Goal: Information Seeking & Learning: Check status

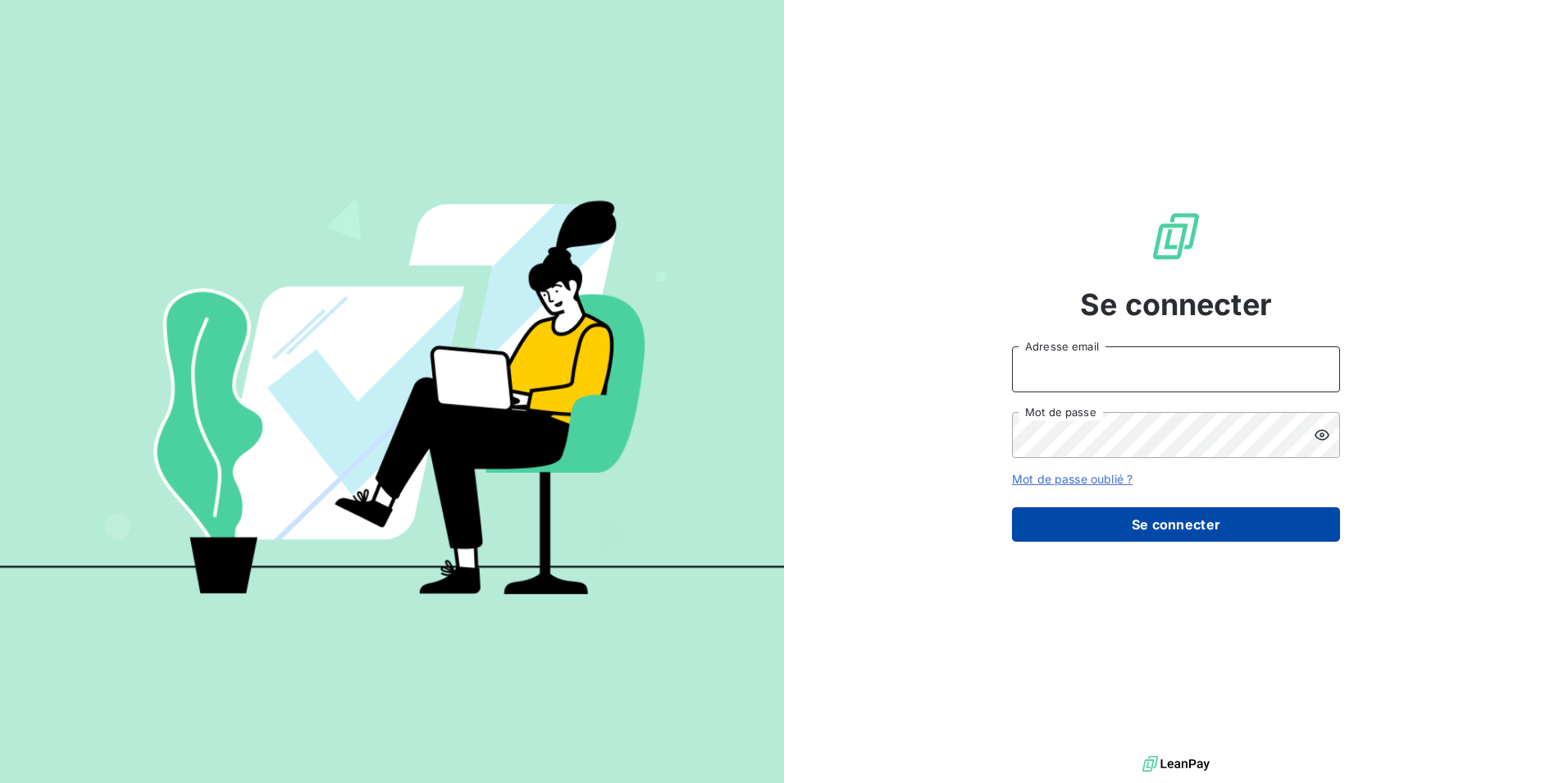
type input "[EMAIL_ADDRESS][DOMAIN_NAME]"
click at [1122, 528] on button "Se connecter" at bounding box center [1176, 525] width 328 height 34
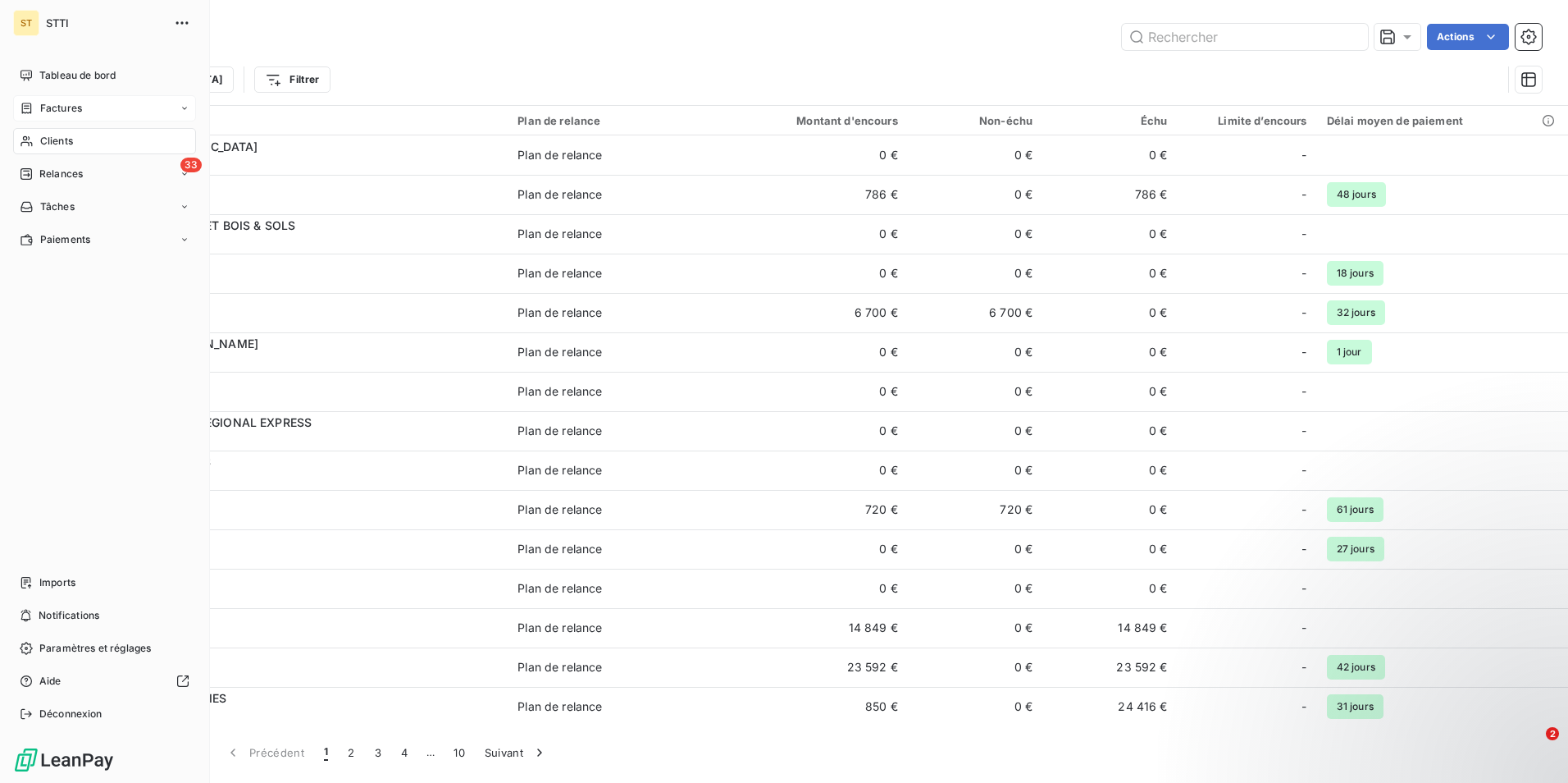
click at [78, 108] on span "Factures" at bounding box center [61, 109] width 42 height 15
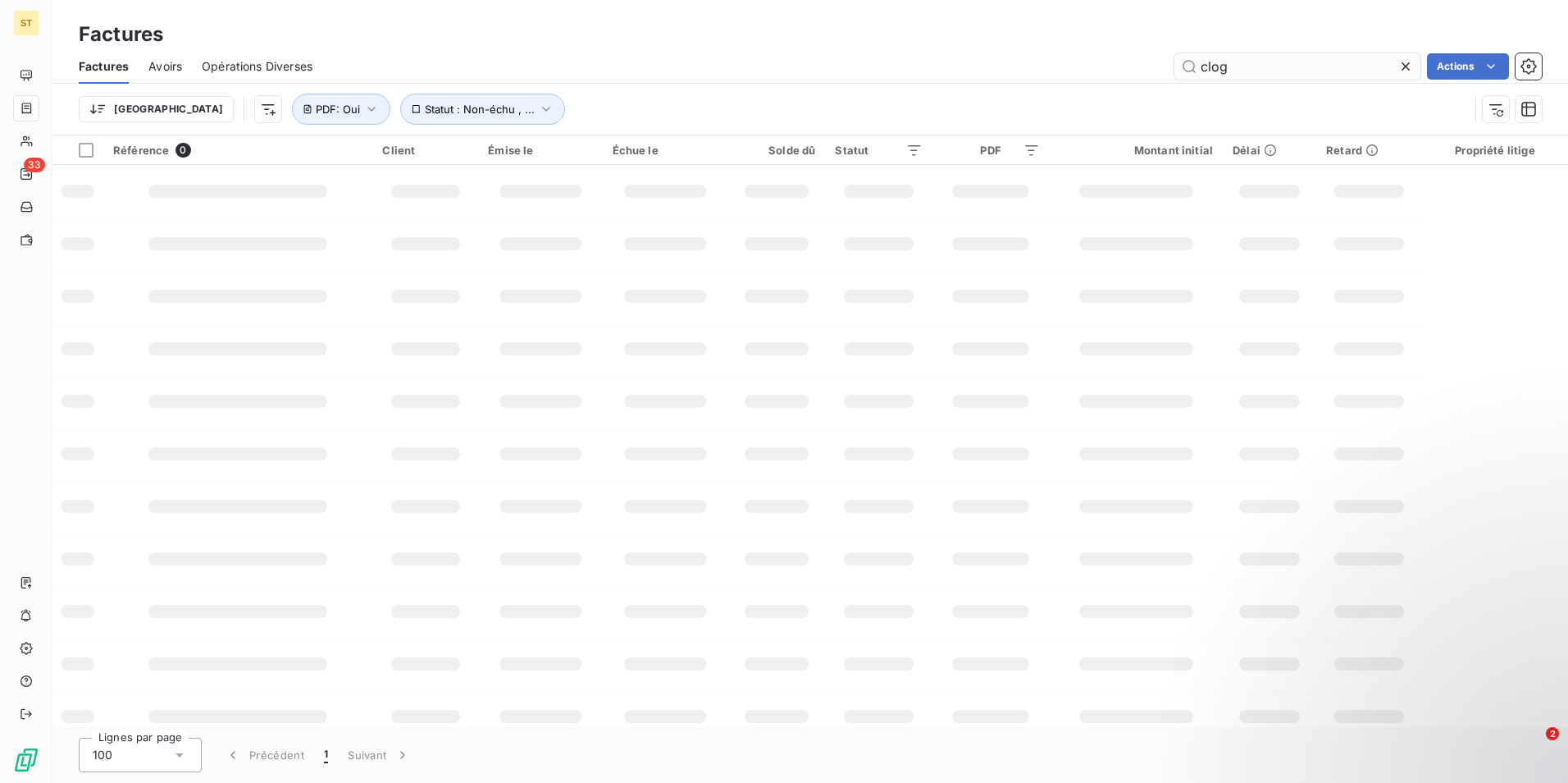
click at [1285, 66] on input "clog" at bounding box center [1297, 66] width 246 height 27
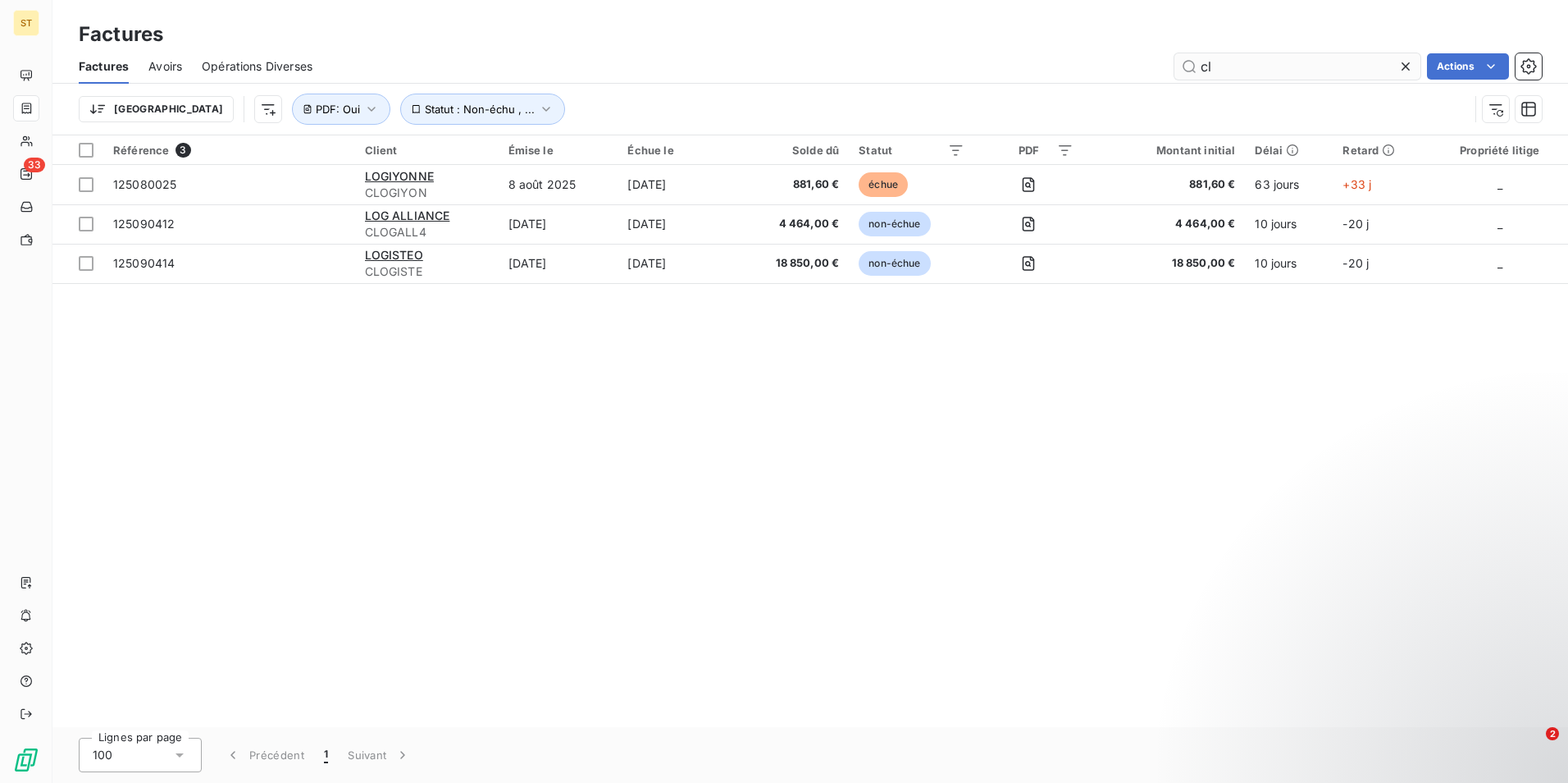
type input "c"
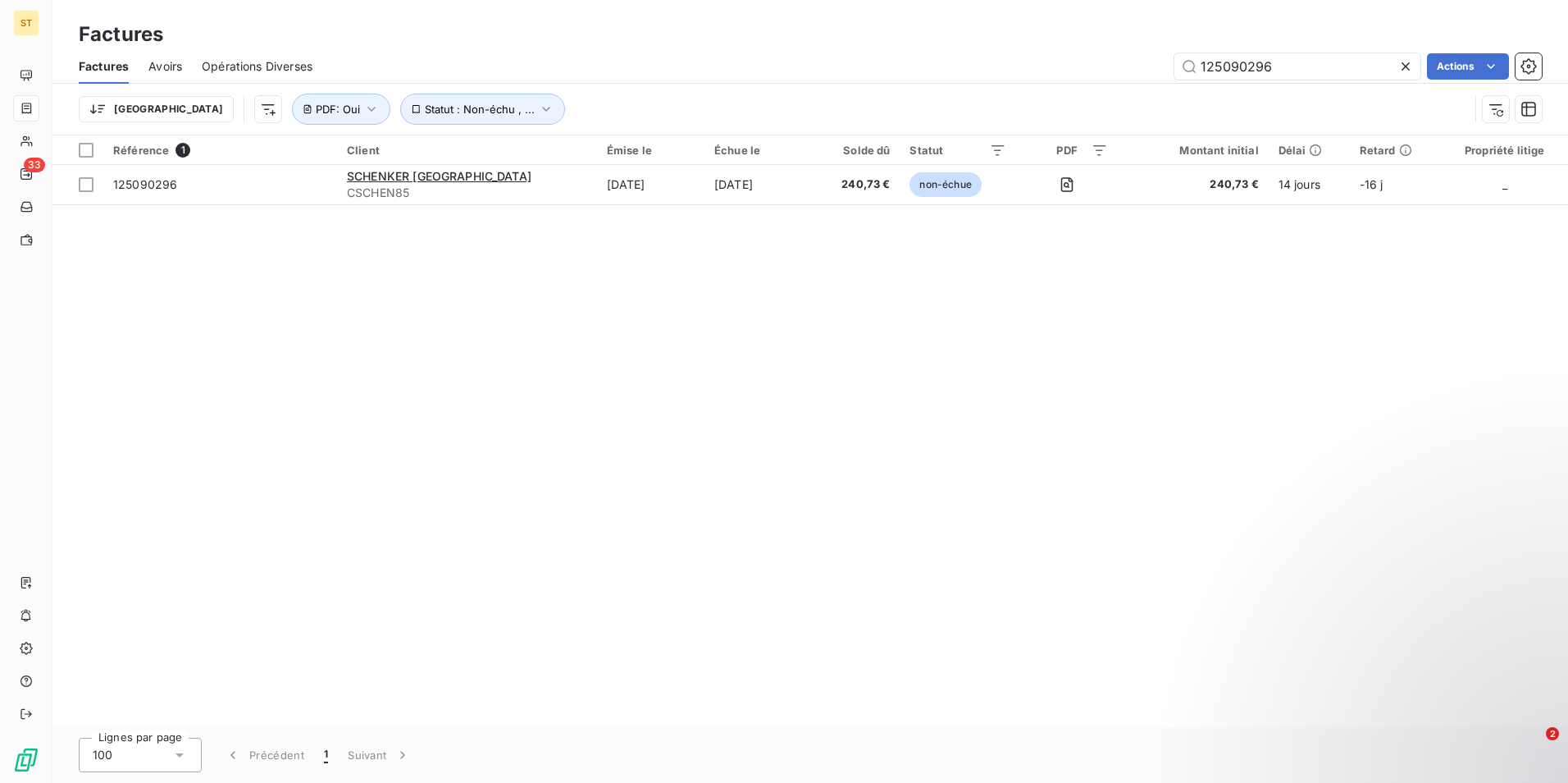
type input "125090296"
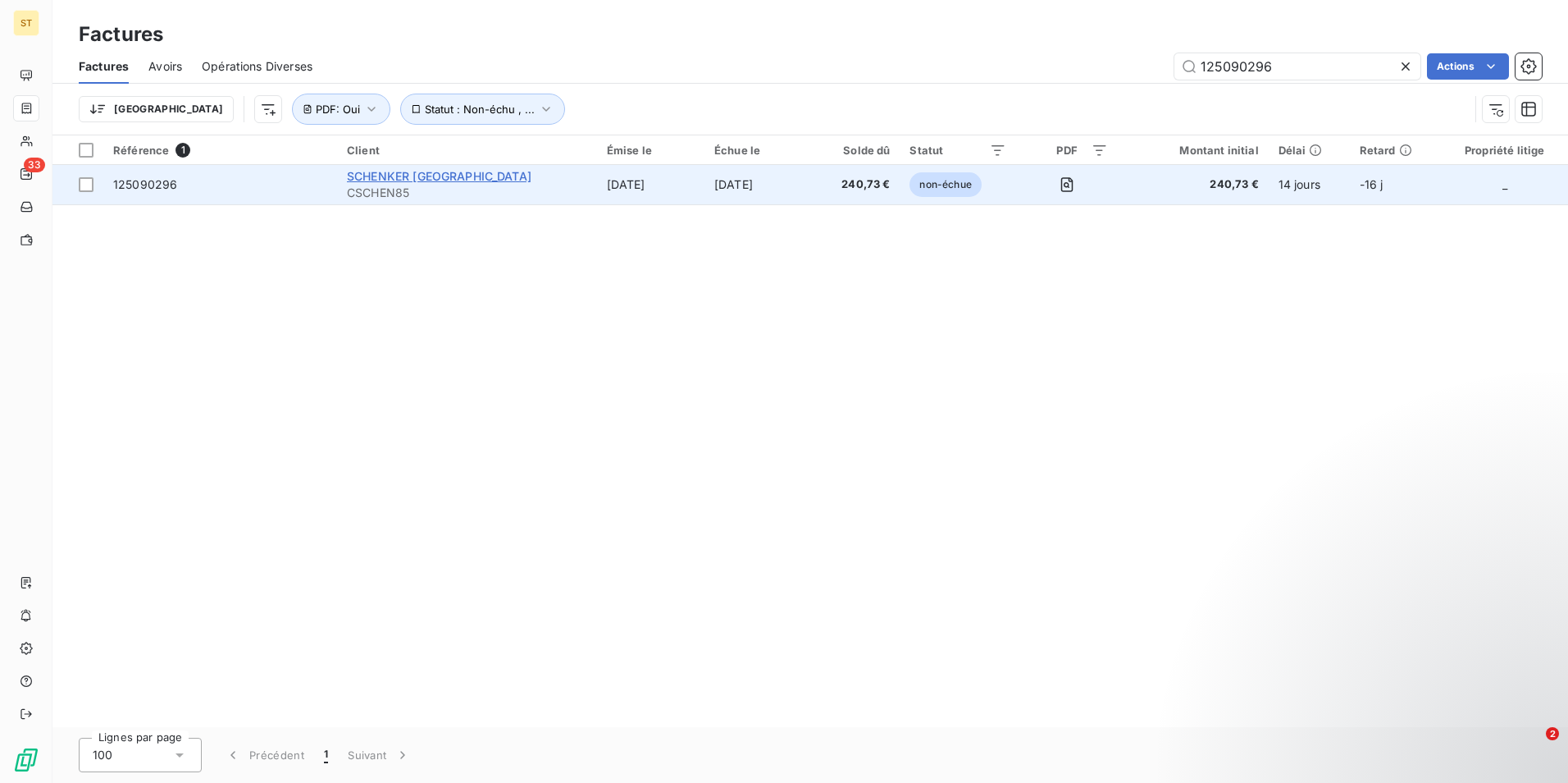
click at [447, 177] on span "SCHENKER [GEOGRAPHIC_DATA]" at bounding box center [439, 176] width 185 height 14
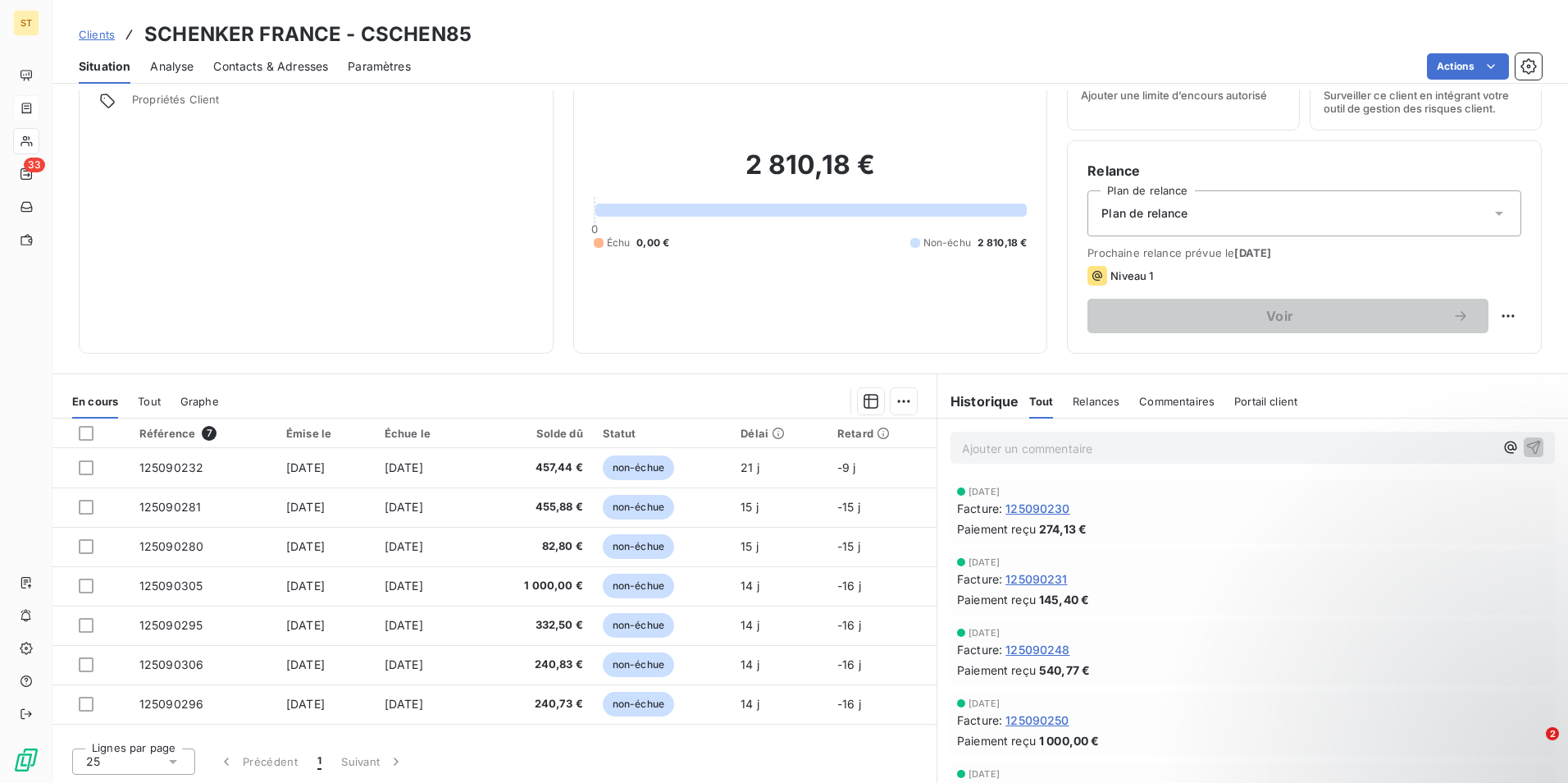
scroll to position [76, 0]
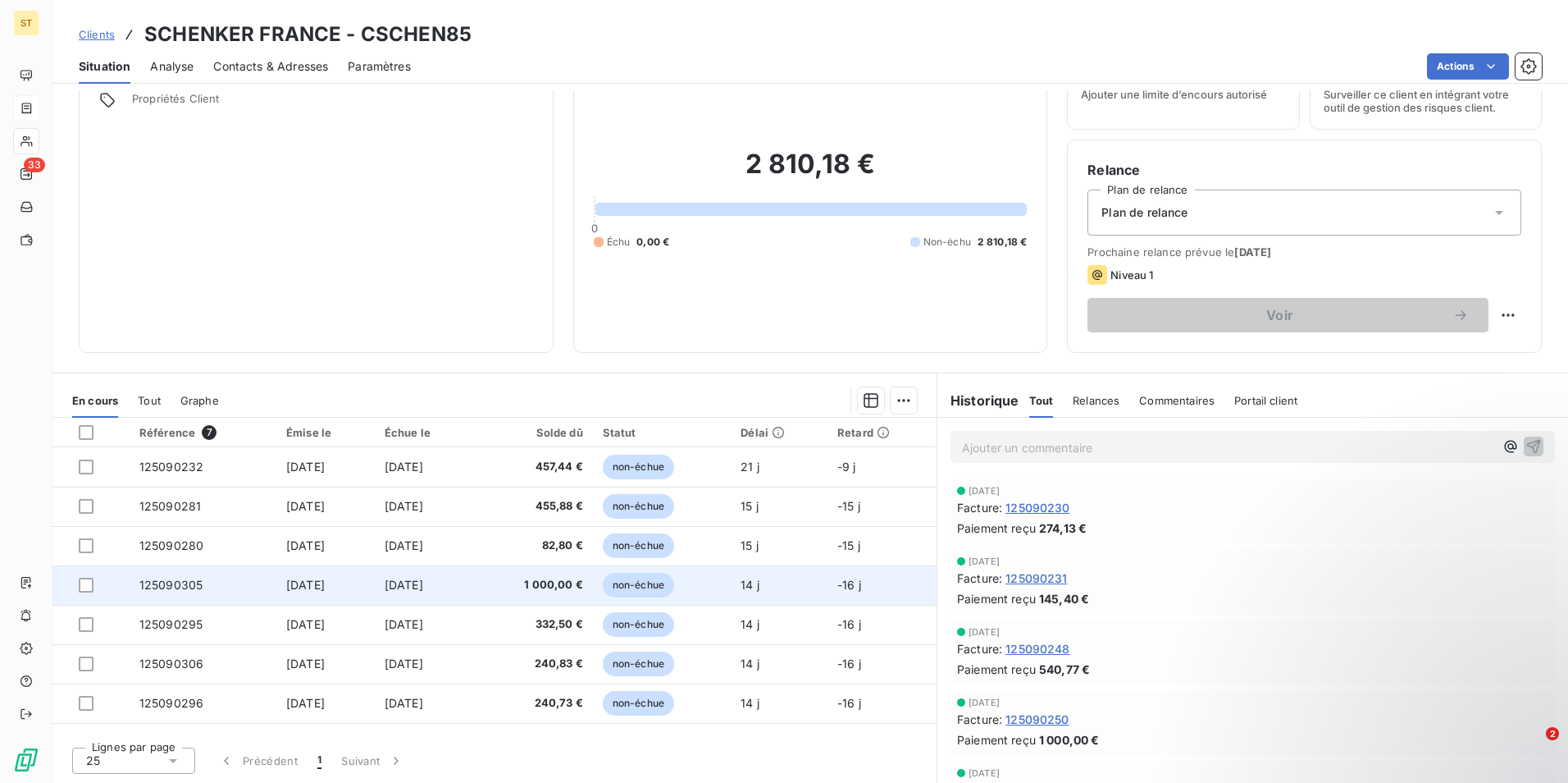
click at [163, 582] on span "125090305" at bounding box center [170, 584] width 63 height 14
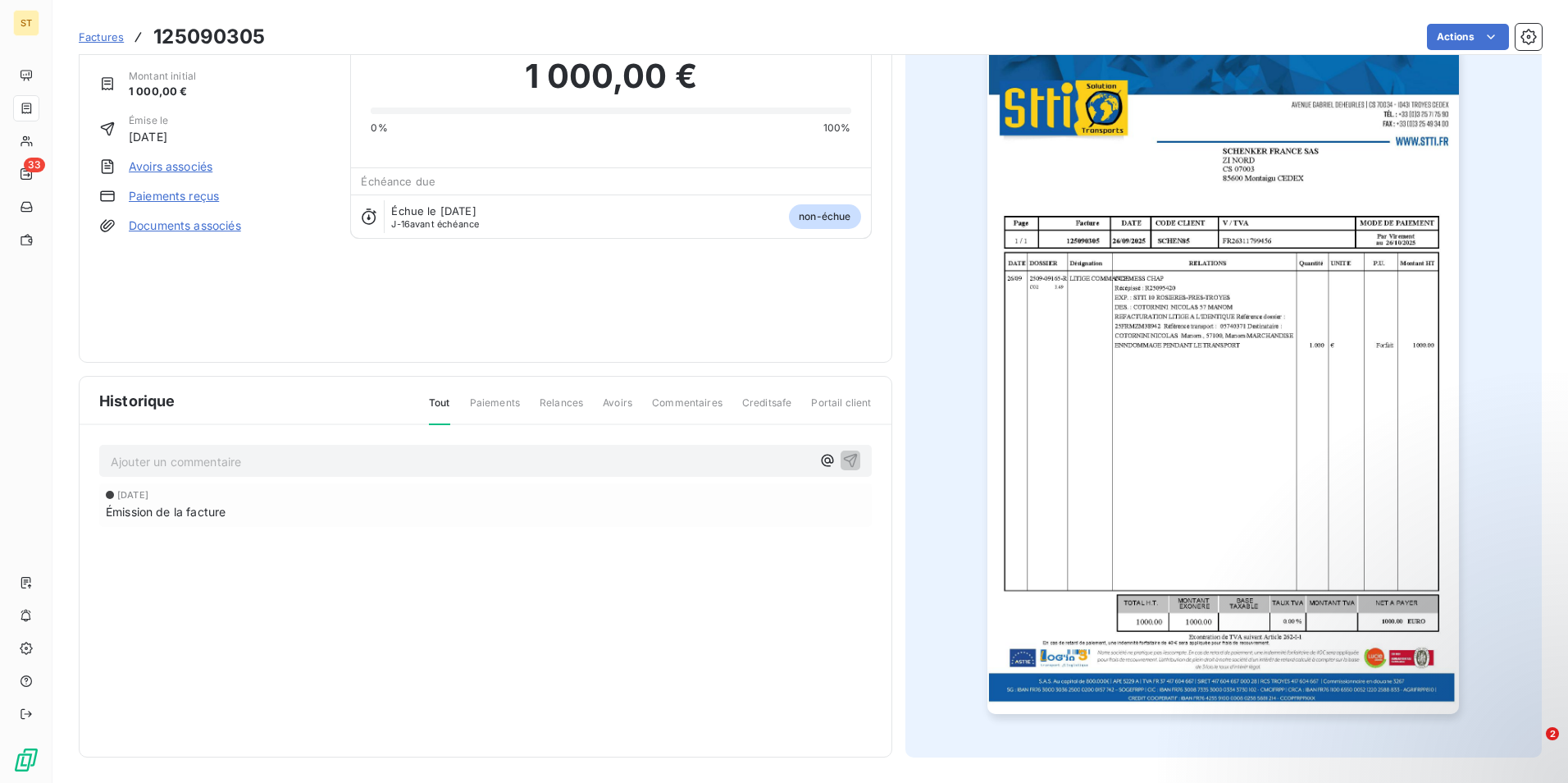
scroll to position [63, 0]
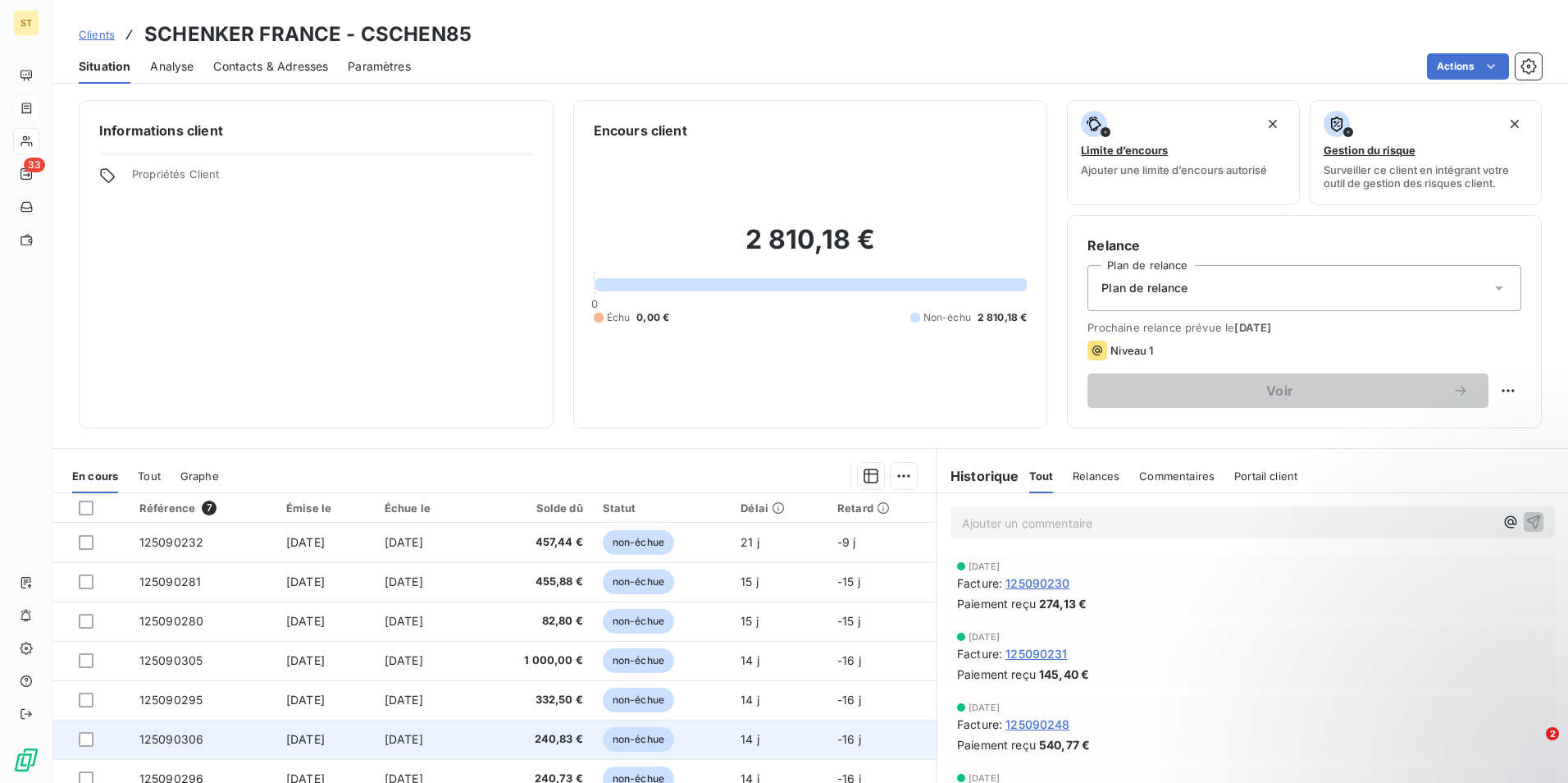
click at [196, 741] on td "125090306" at bounding box center [203, 739] width 147 height 40
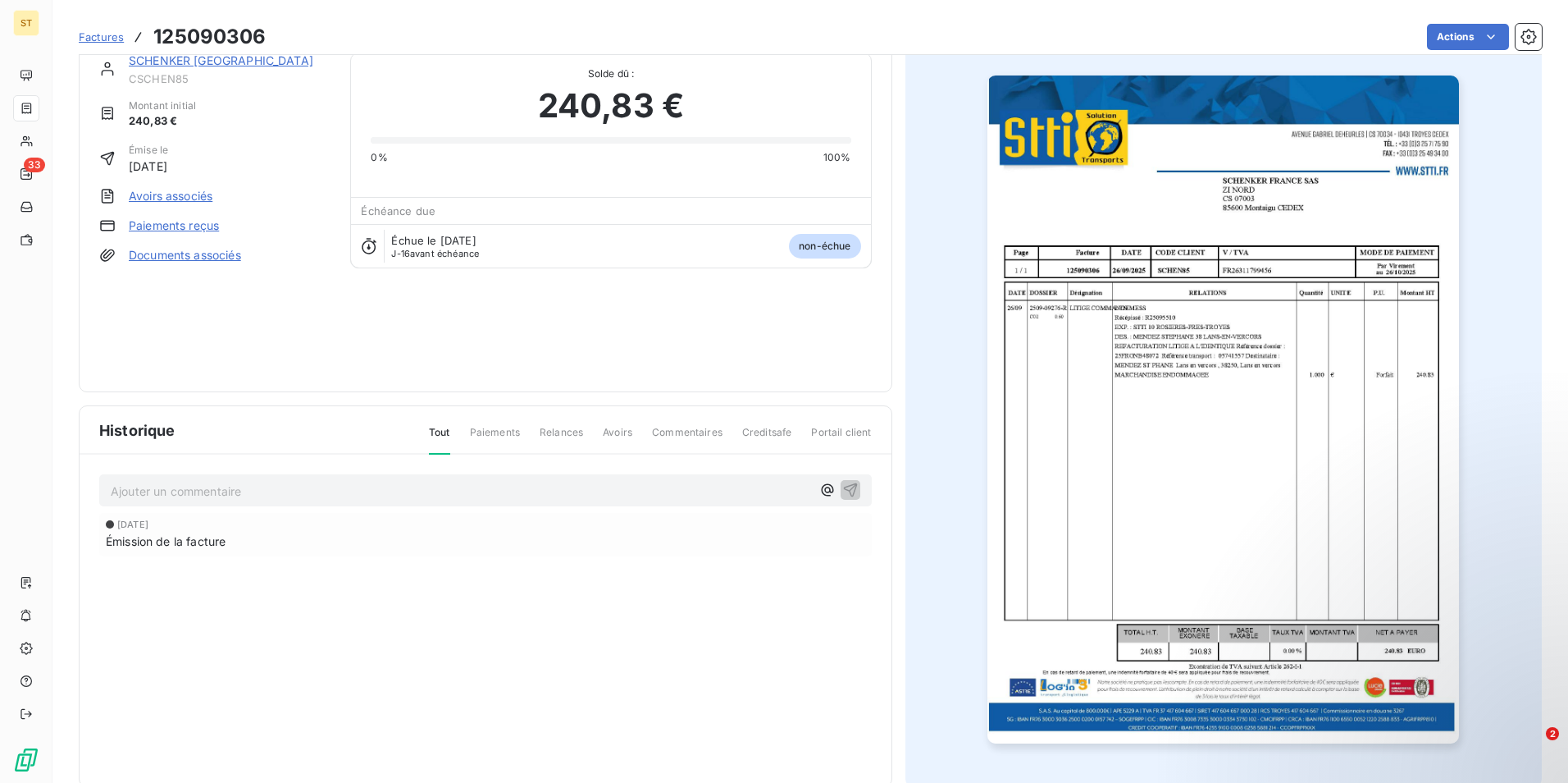
scroll to position [63, 0]
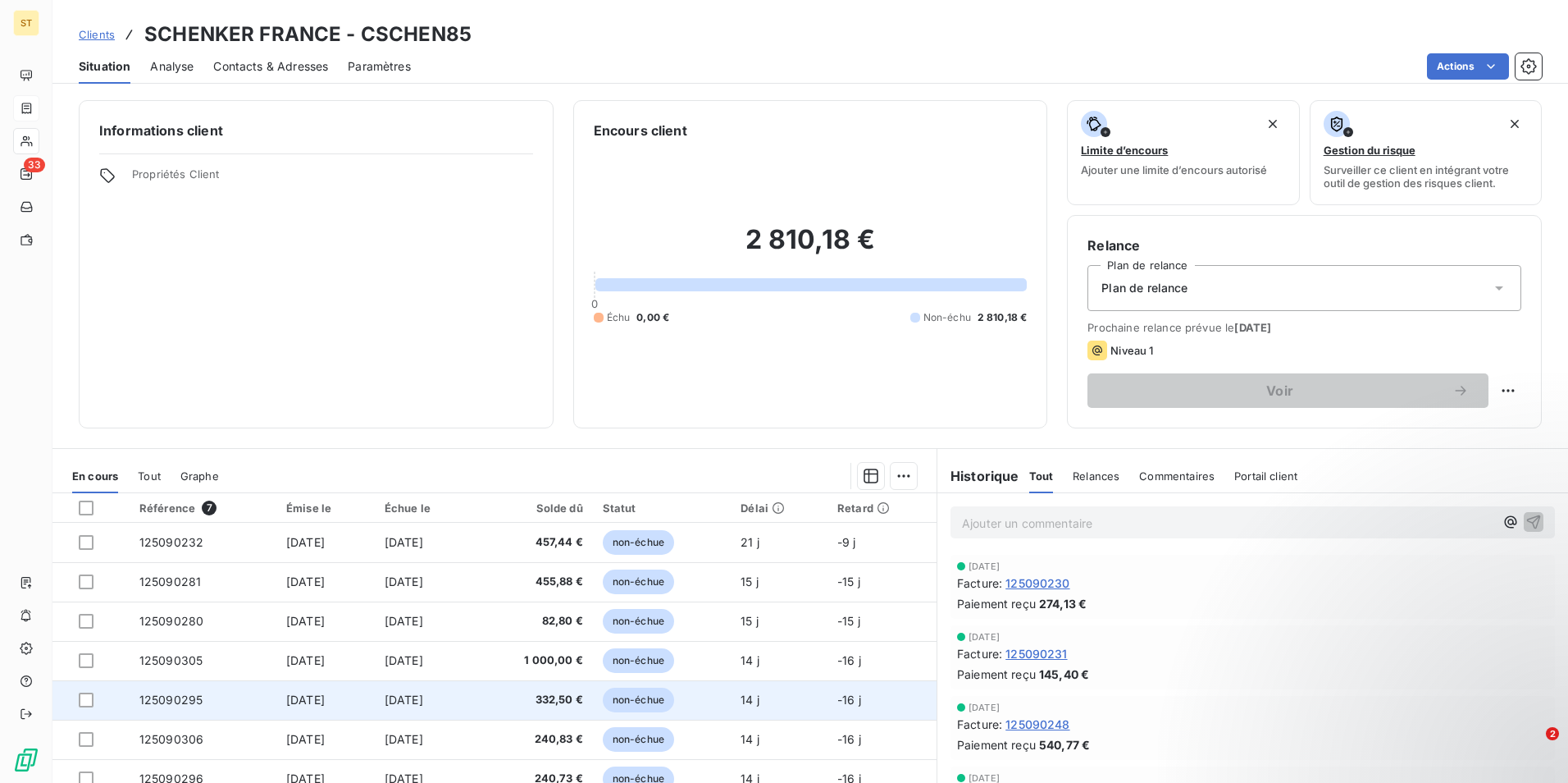
click at [208, 706] on td "125090295" at bounding box center [203, 701] width 147 height 40
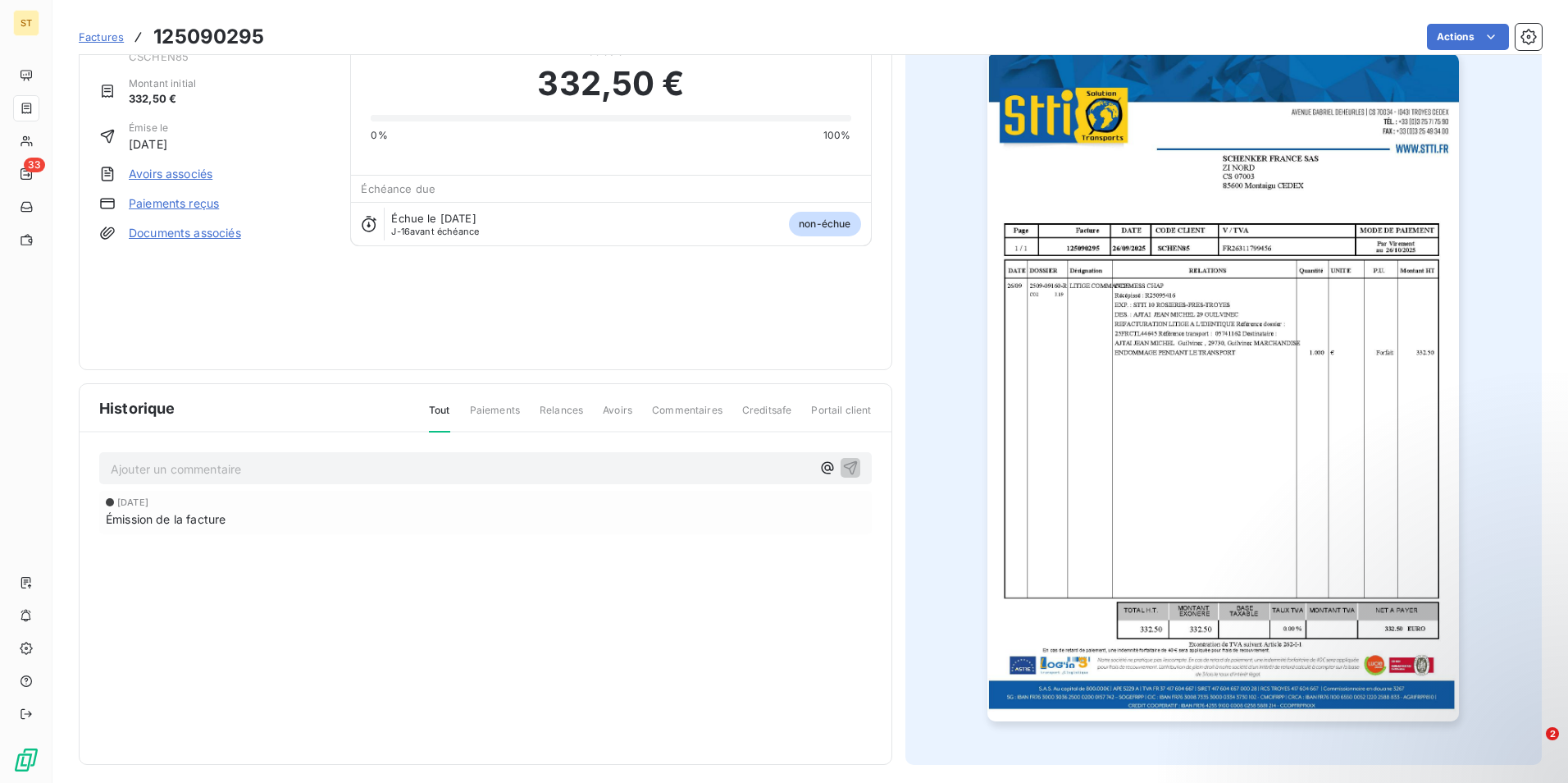
scroll to position [63, 0]
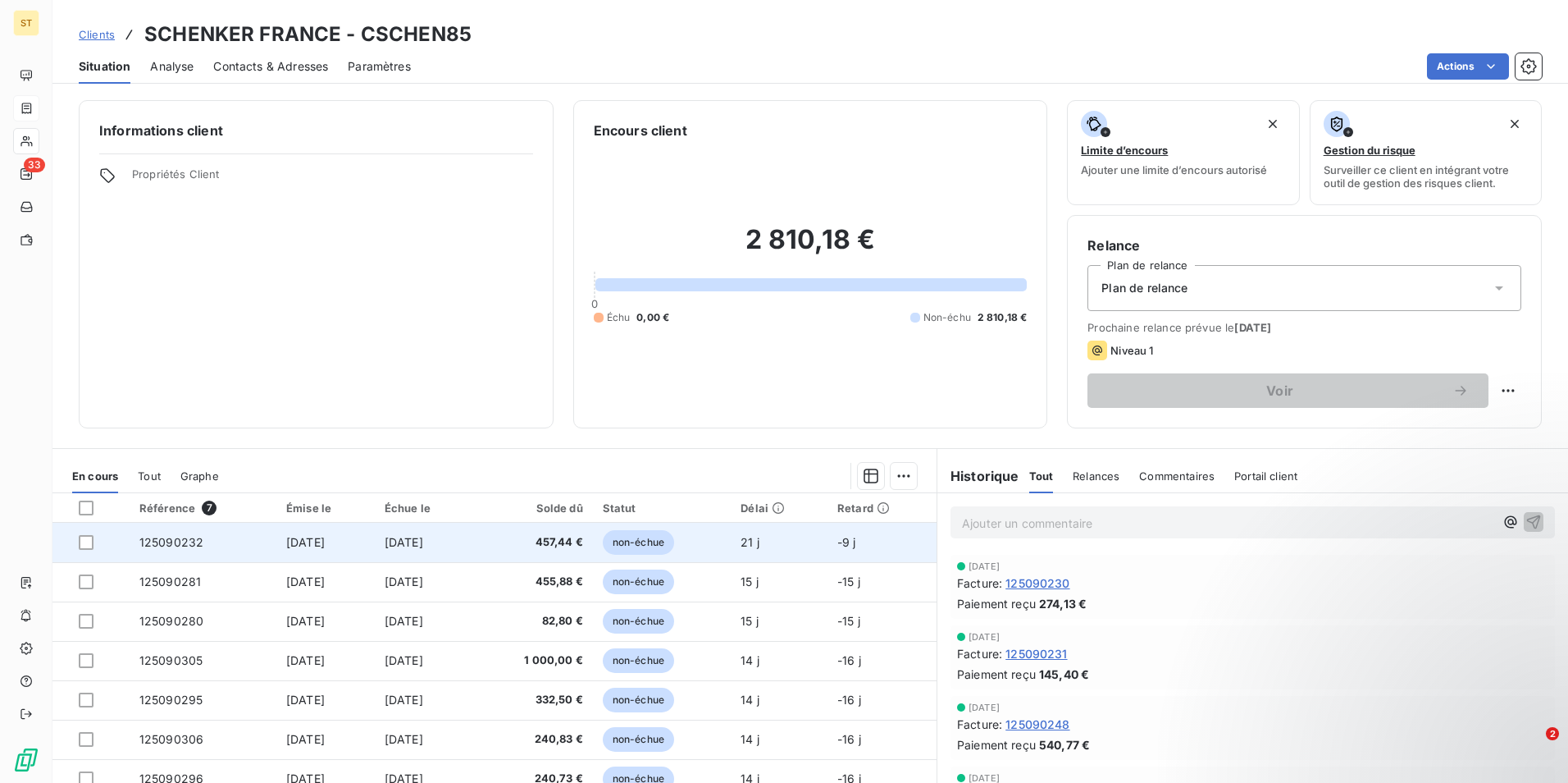
scroll to position [76, 0]
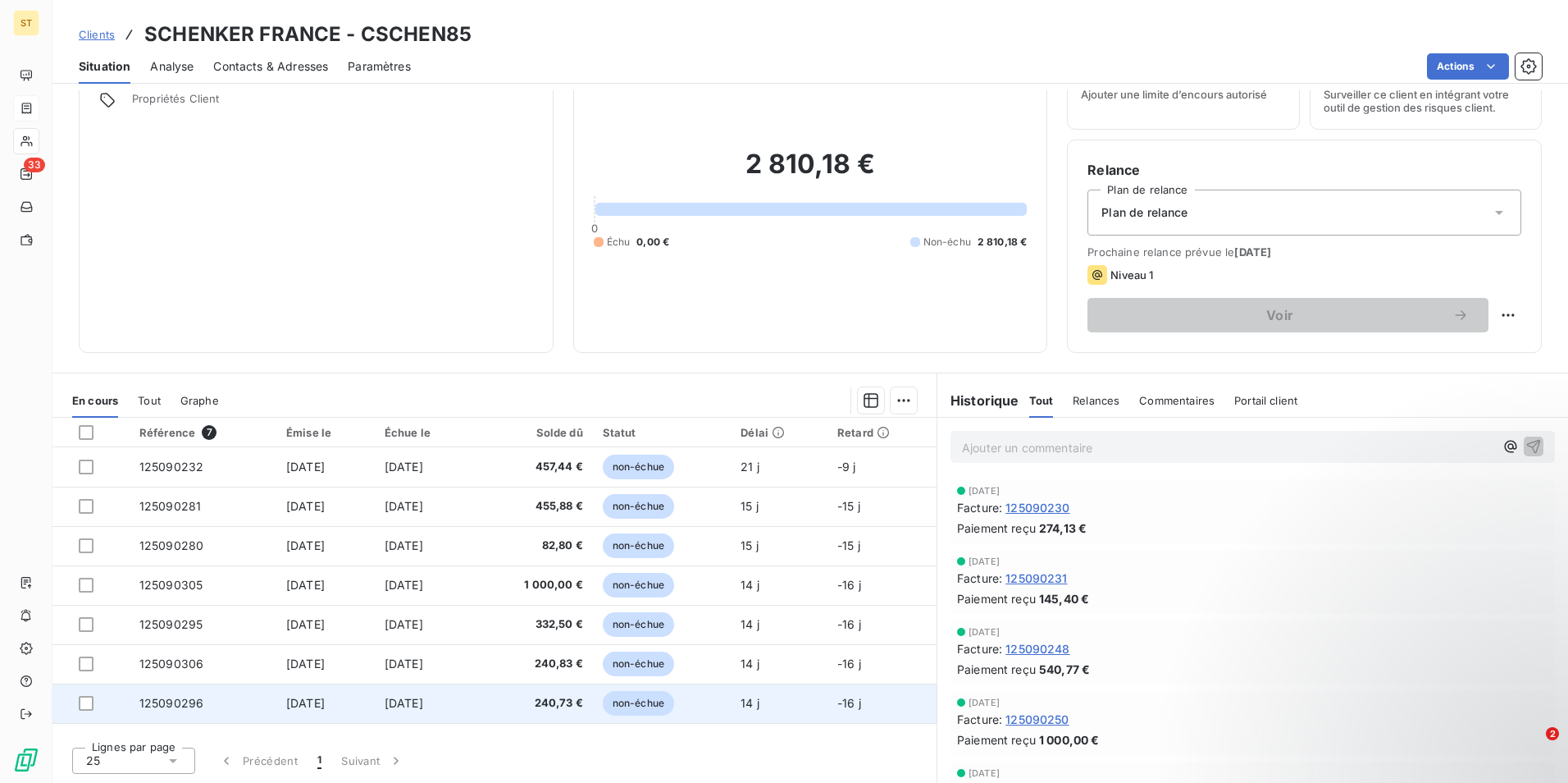
click at [213, 699] on td "125090296" at bounding box center [203, 703] width 147 height 40
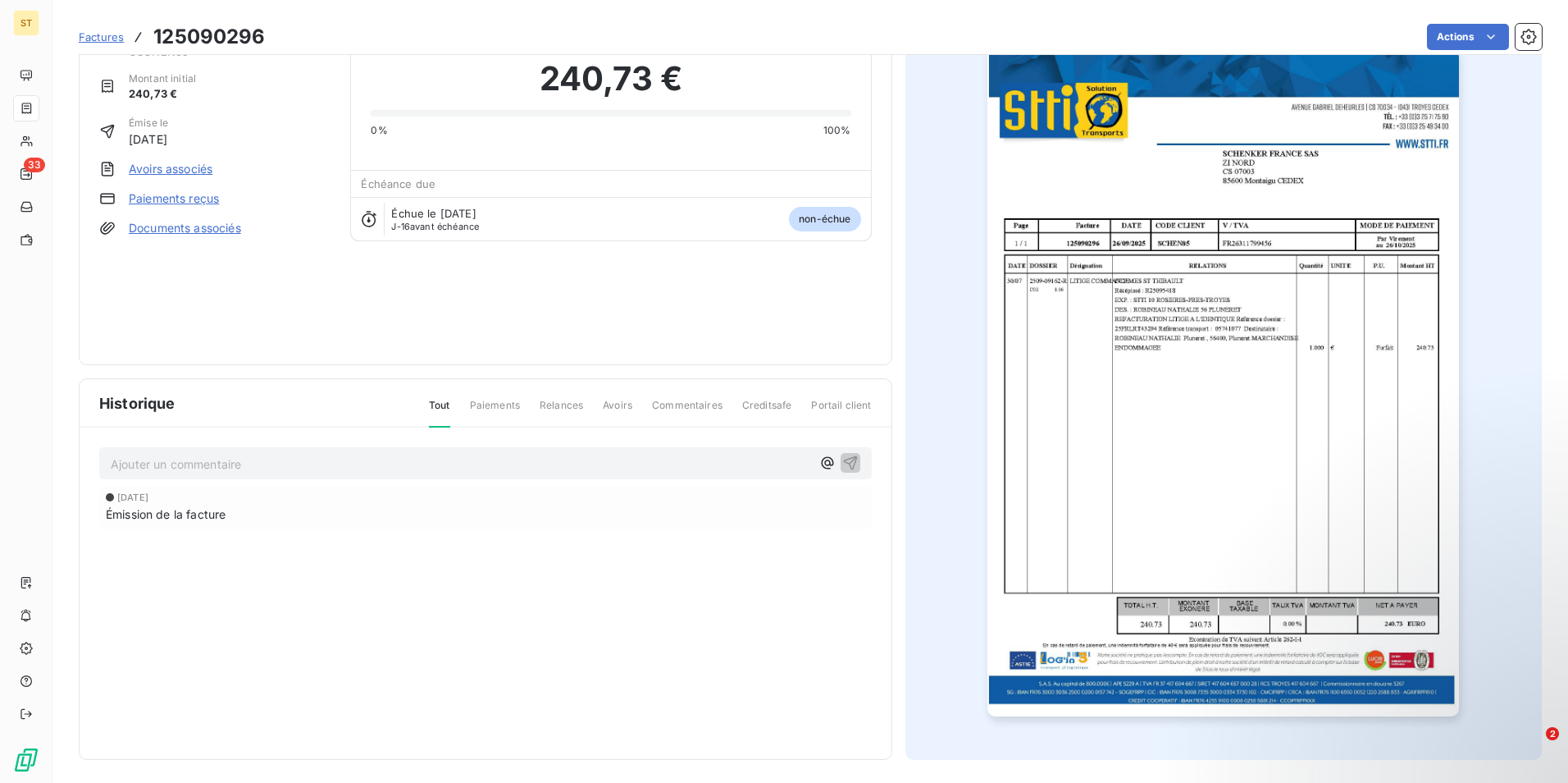
scroll to position [63, 0]
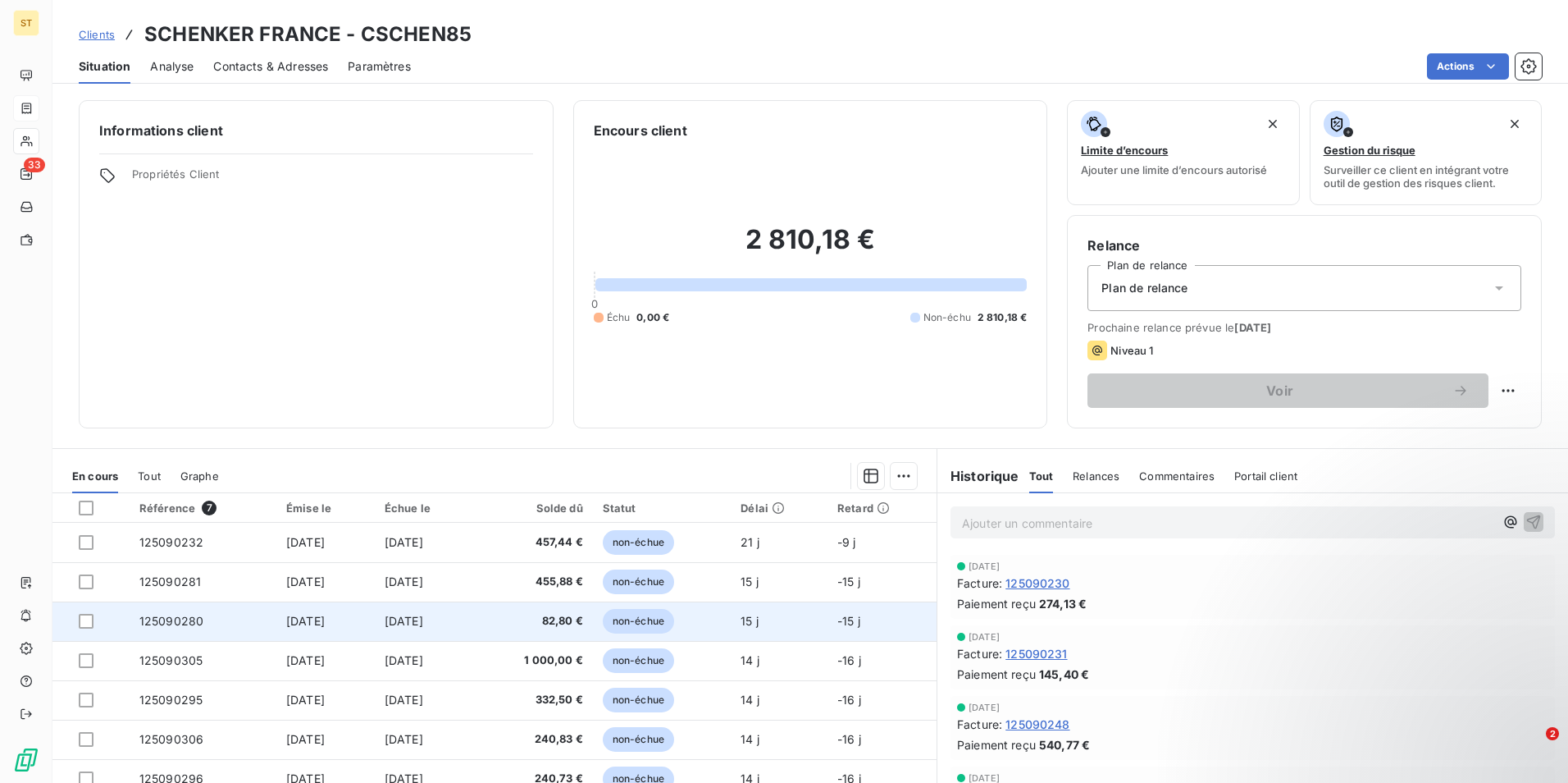
click at [171, 616] on span "125090280" at bounding box center [171, 620] width 64 height 14
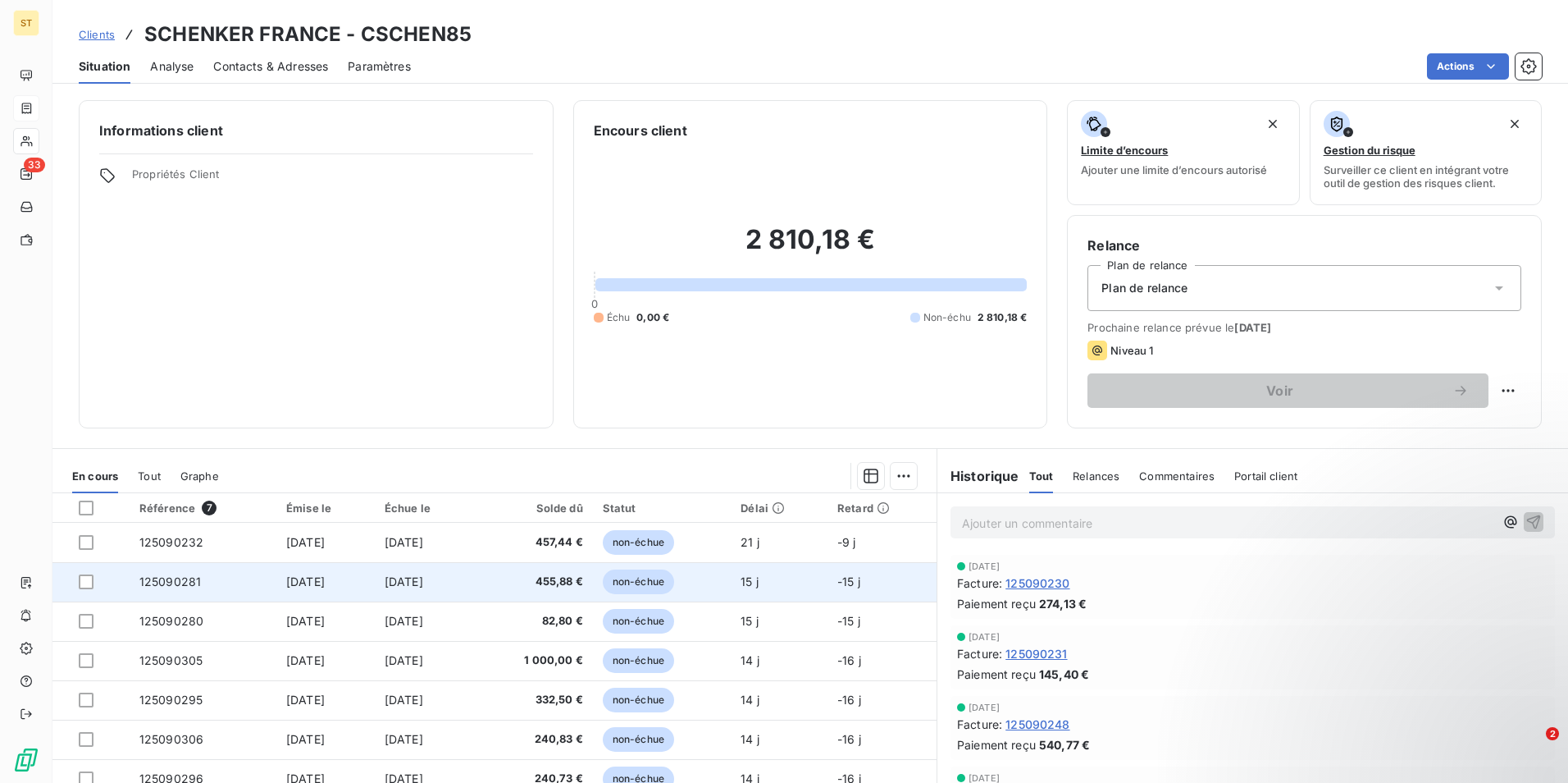
click at [193, 590] on td "125090281" at bounding box center [203, 582] width 147 height 40
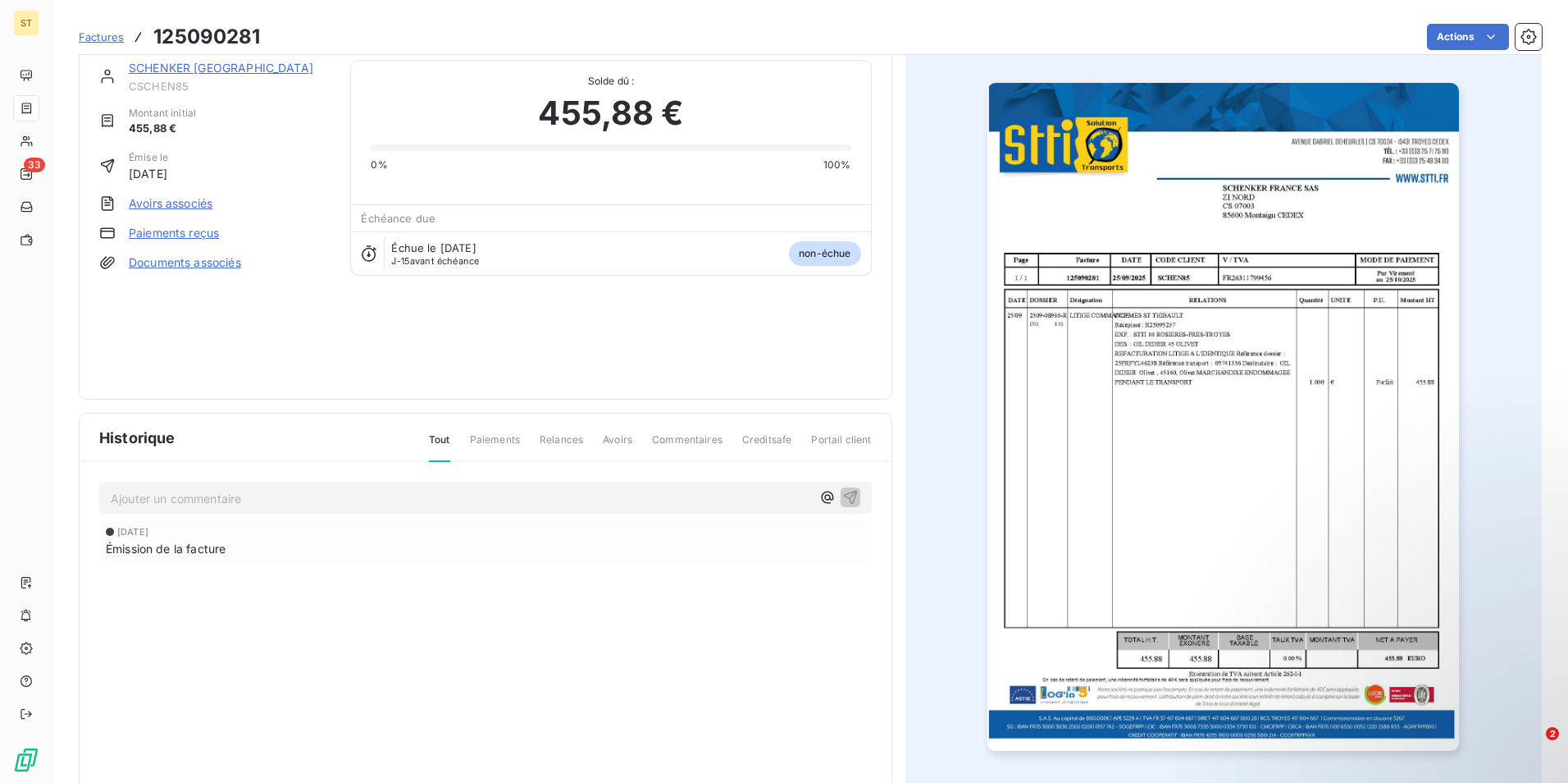
scroll to position [63, 0]
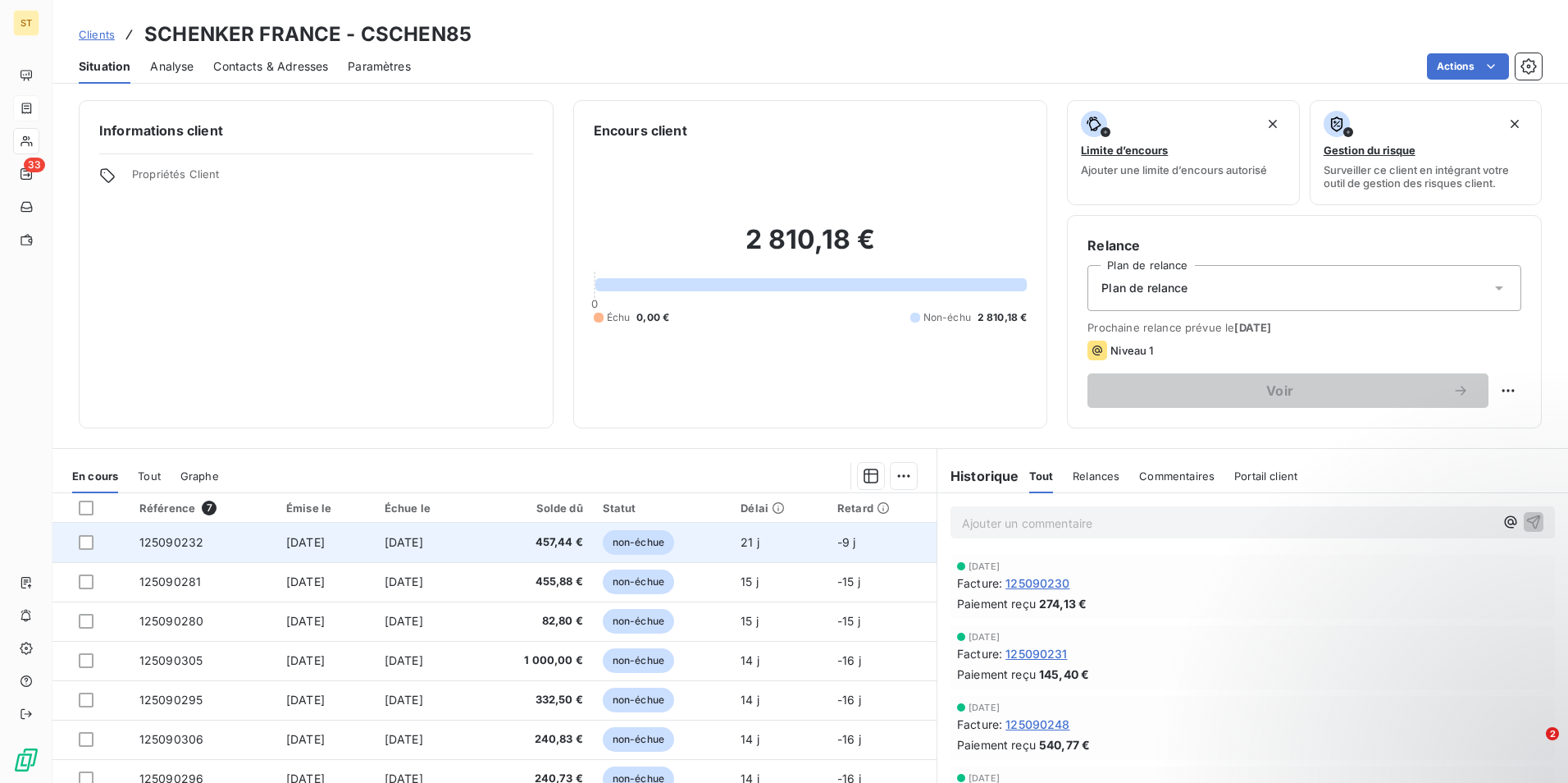
click at [209, 555] on td "125090232" at bounding box center [203, 543] width 147 height 40
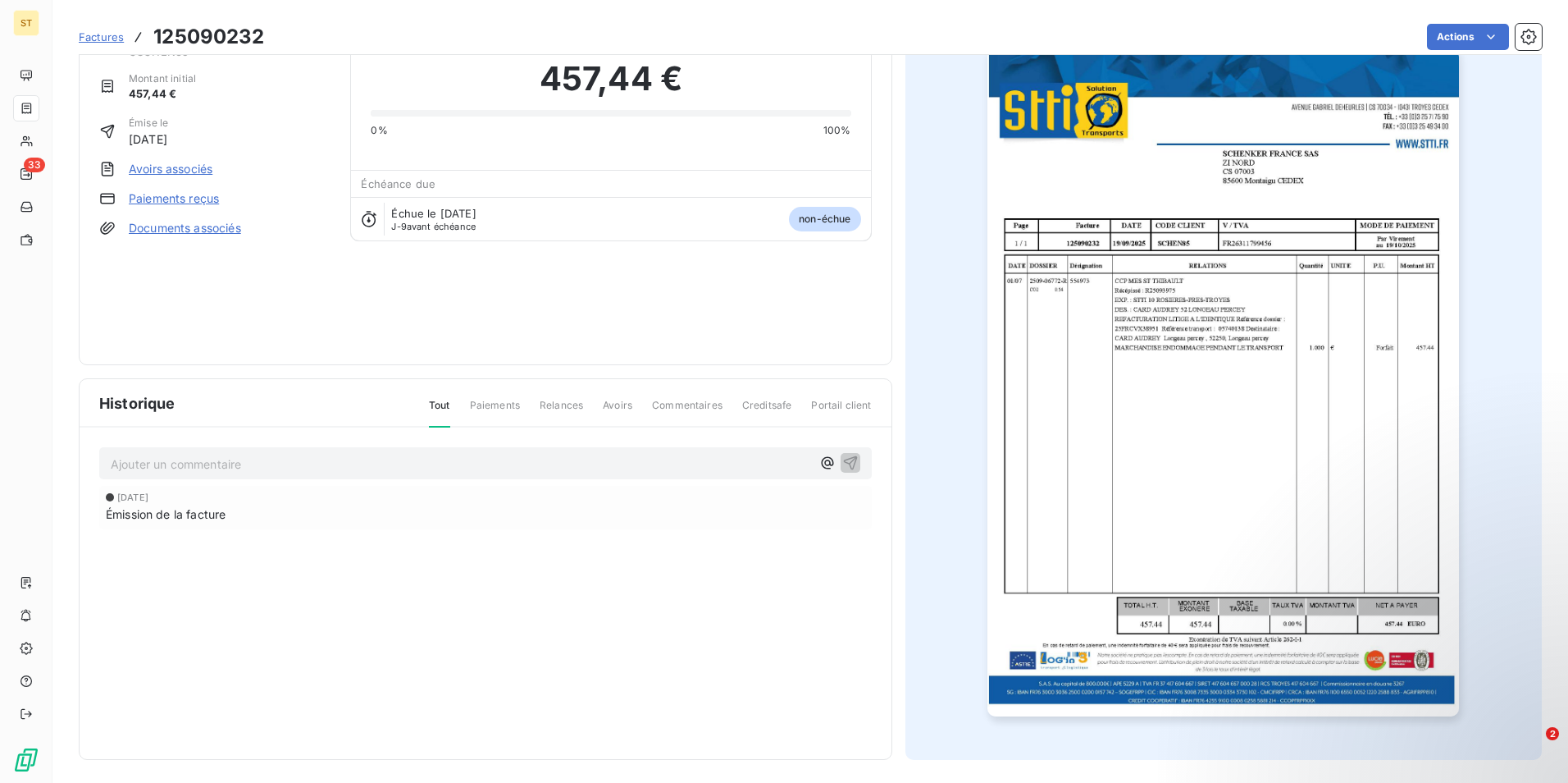
scroll to position [63, 0]
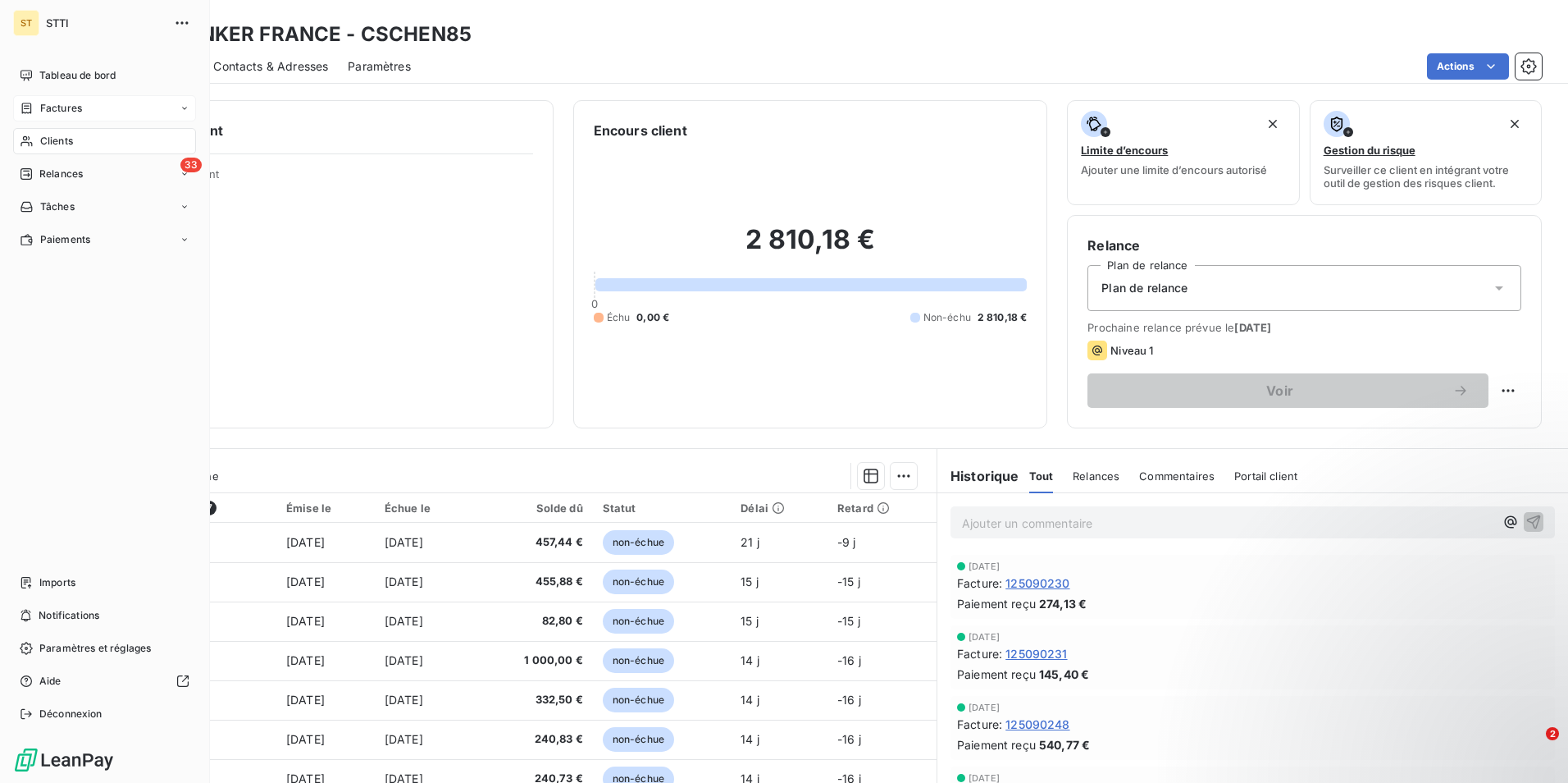
click at [69, 148] on span "Clients" at bounding box center [56, 141] width 33 height 15
